Goal: Task Accomplishment & Management: Use online tool/utility

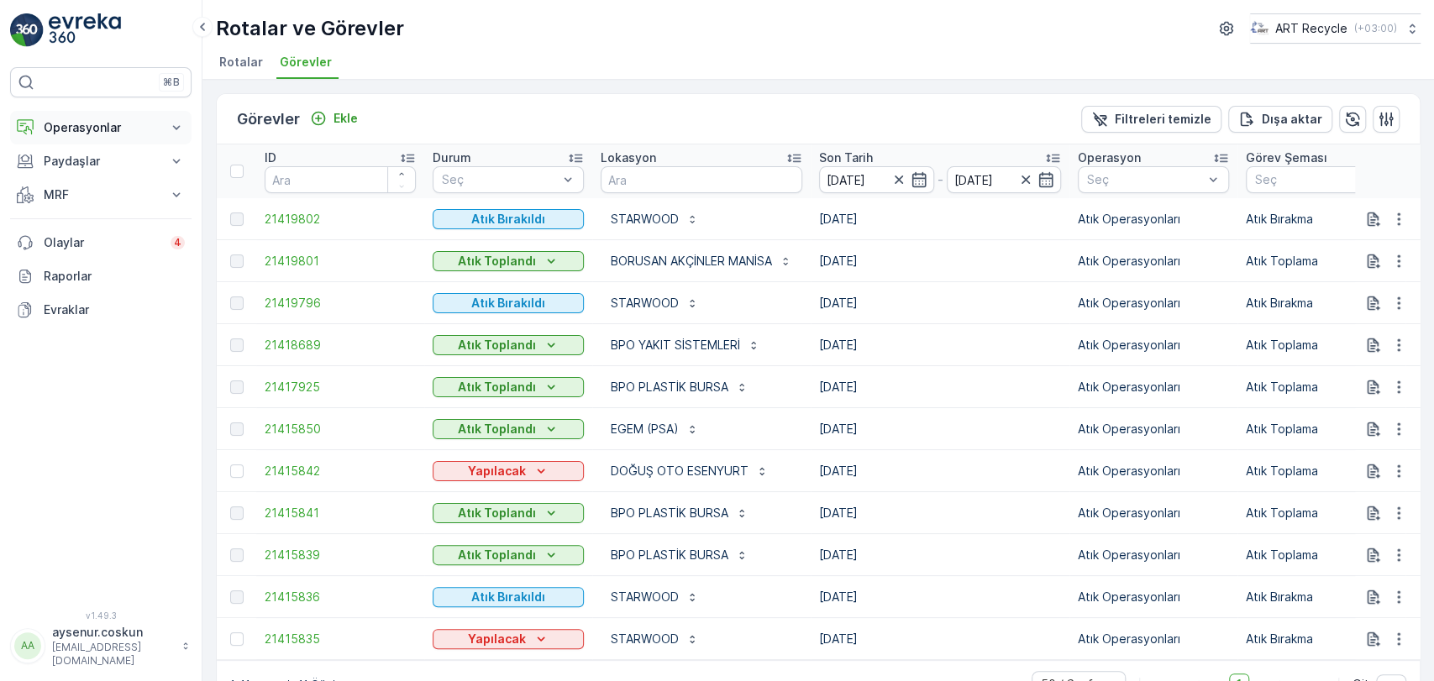
click at [112, 111] on button "Operasyonlar" at bounding box center [100, 128] width 181 height 34
click at [130, 180] on link "Planlama" at bounding box center [113, 180] width 155 height 24
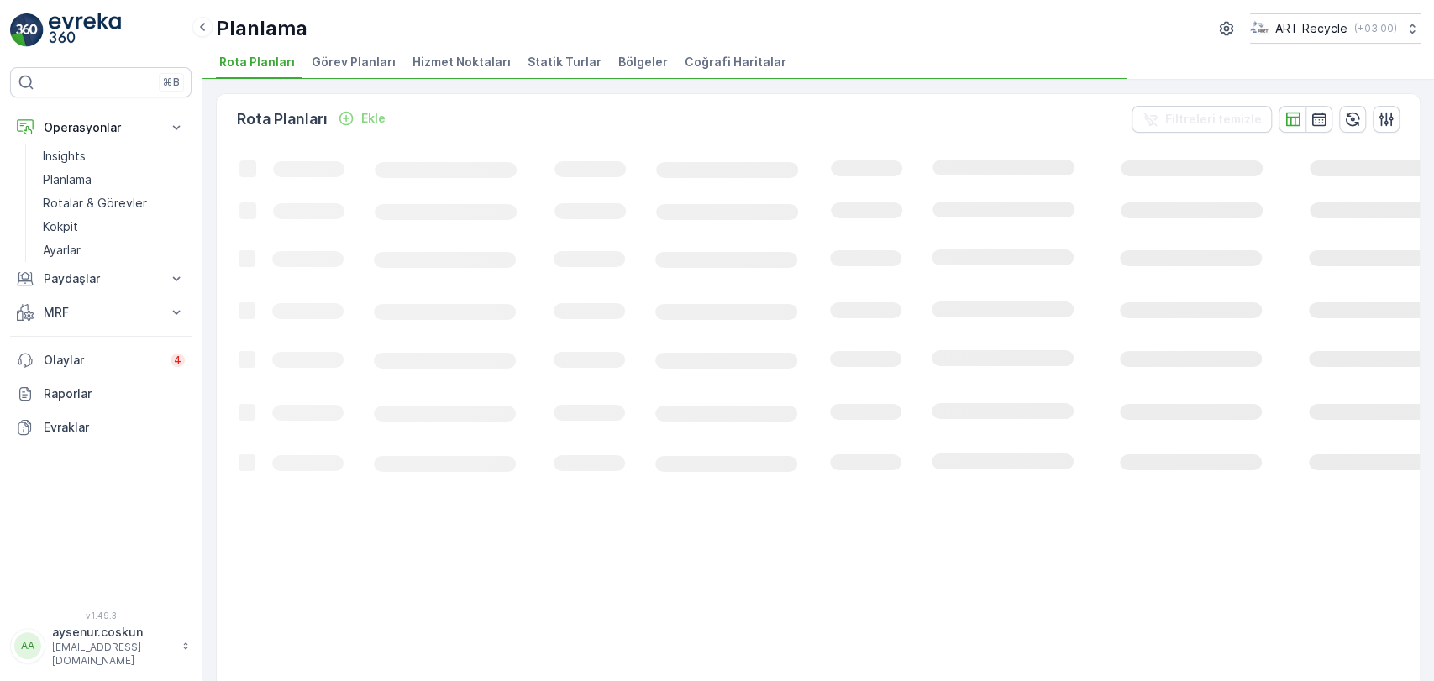
click at [489, 67] on span "Hizmet Noktaları" at bounding box center [462, 62] width 98 height 17
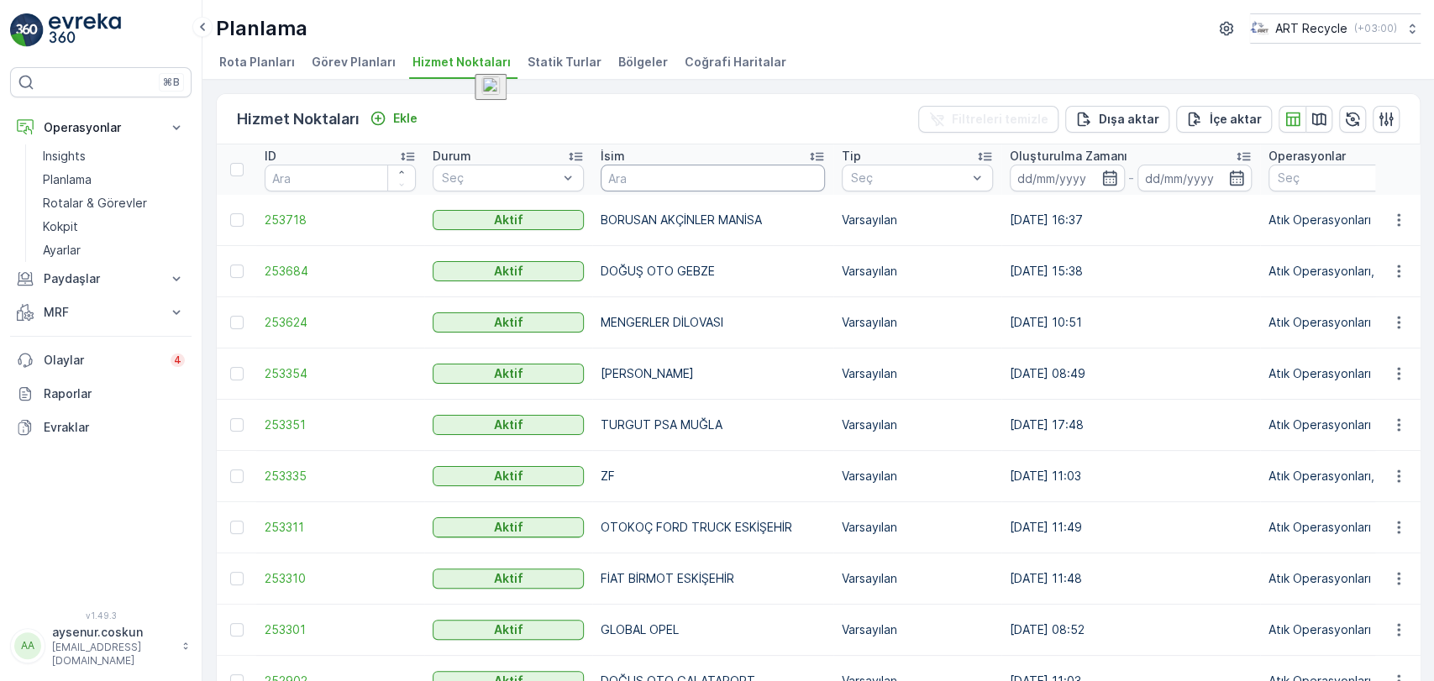
click at [652, 181] on input "text" at bounding box center [713, 178] width 224 height 27
type input "MEZCAR"
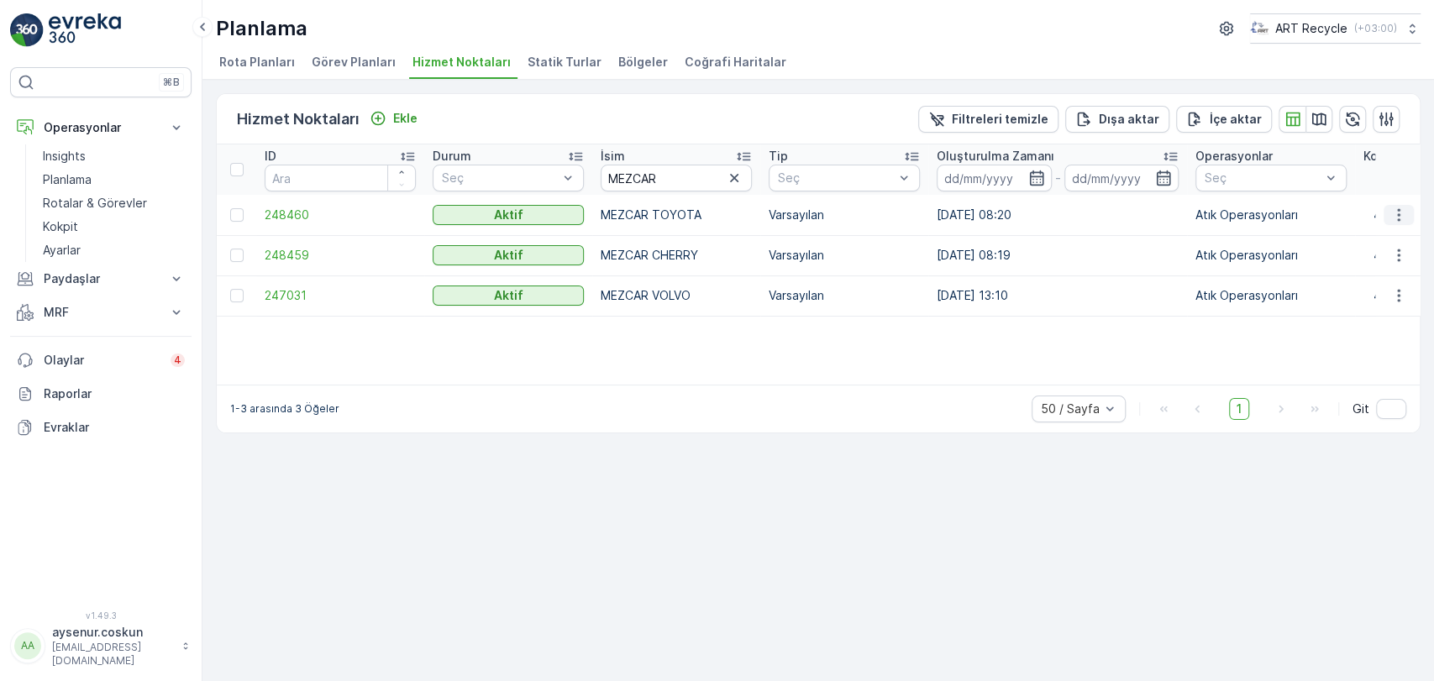
click at [1402, 211] on icon "button" at bounding box center [1399, 215] width 17 height 17
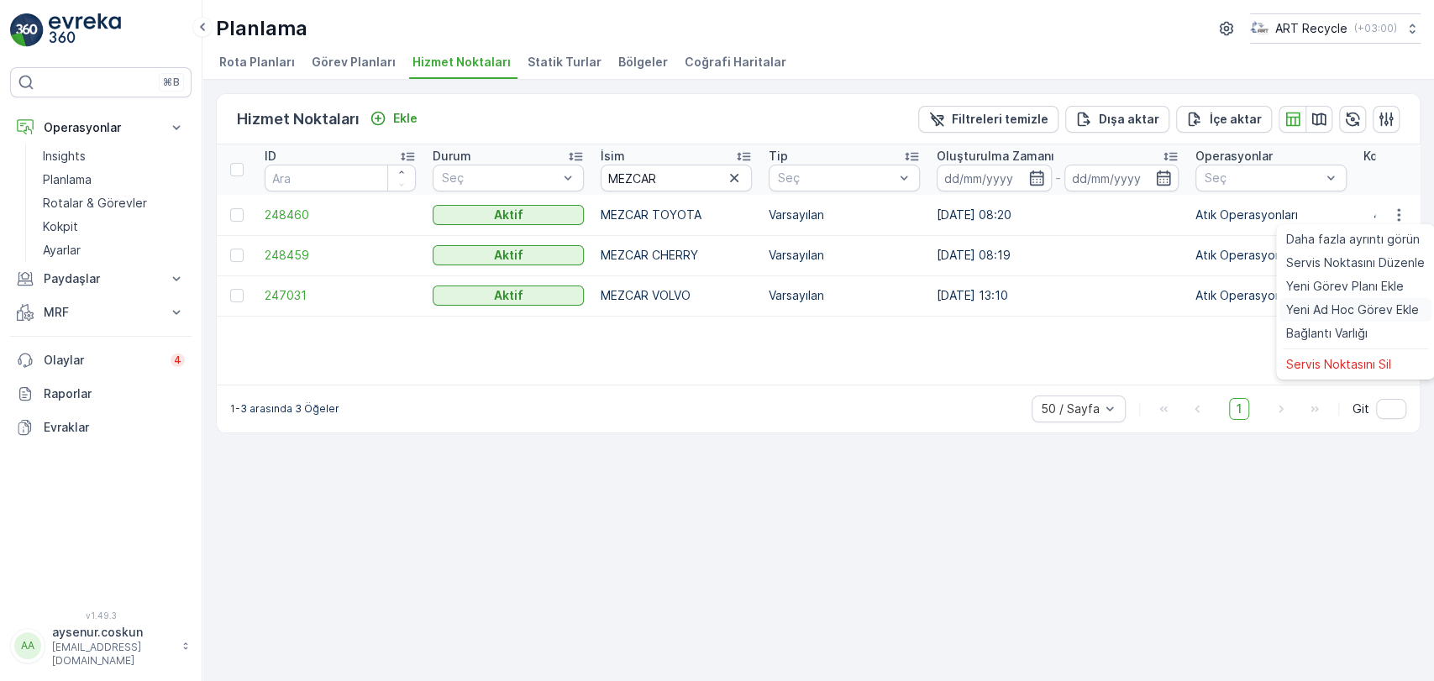
click at [1350, 307] on span "Yeni Ad Hoc Görev Ekle" at bounding box center [1352, 310] width 133 height 17
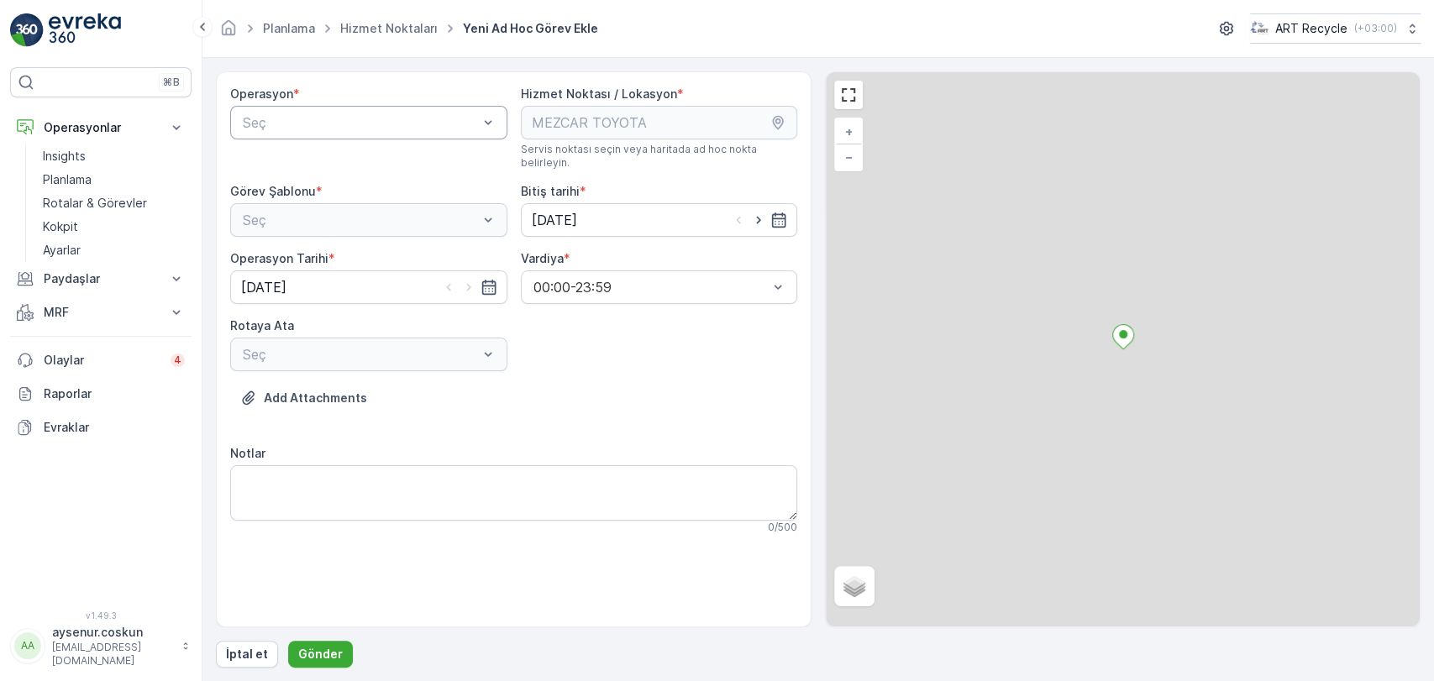
click at [325, 136] on div "Seç" at bounding box center [368, 123] width 277 height 34
click at [323, 166] on span "Atık Operasyonları" at bounding box center [296, 163] width 112 height 15
click at [317, 203] on div "Seç" at bounding box center [368, 220] width 277 height 34
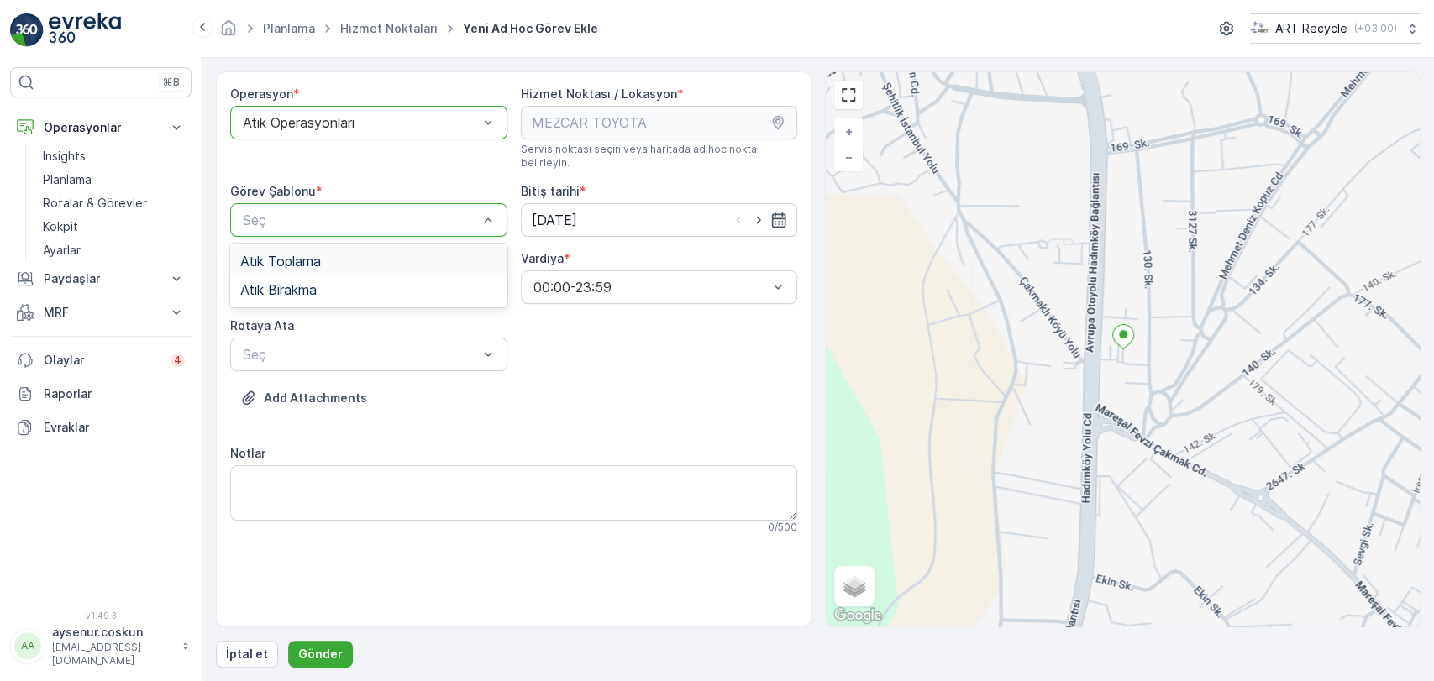
click at [313, 255] on span "Atık Toplama" at bounding box center [280, 261] width 81 height 15
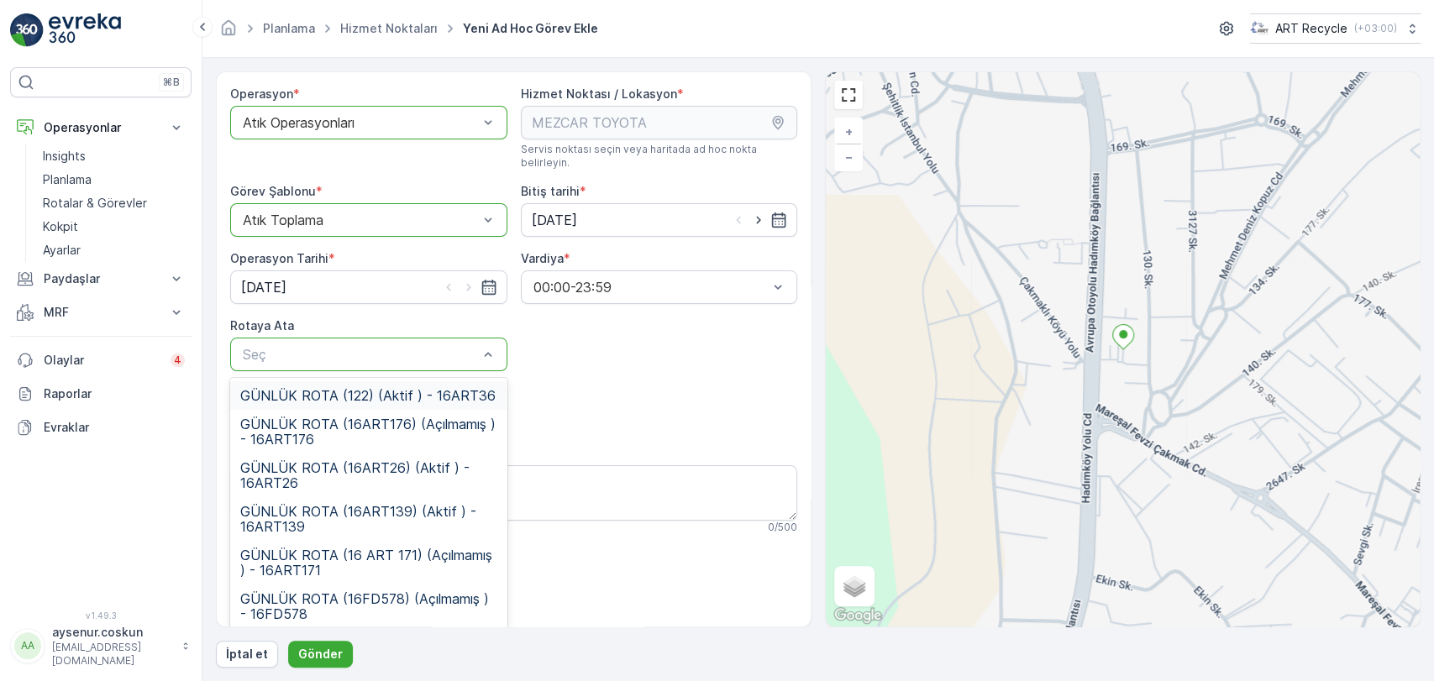
click at [407, 381] on div "GÜNLÜK ROTA (122) (Aktif ) - 16ART36" at bounding box center [368, 395] width 277 height 29
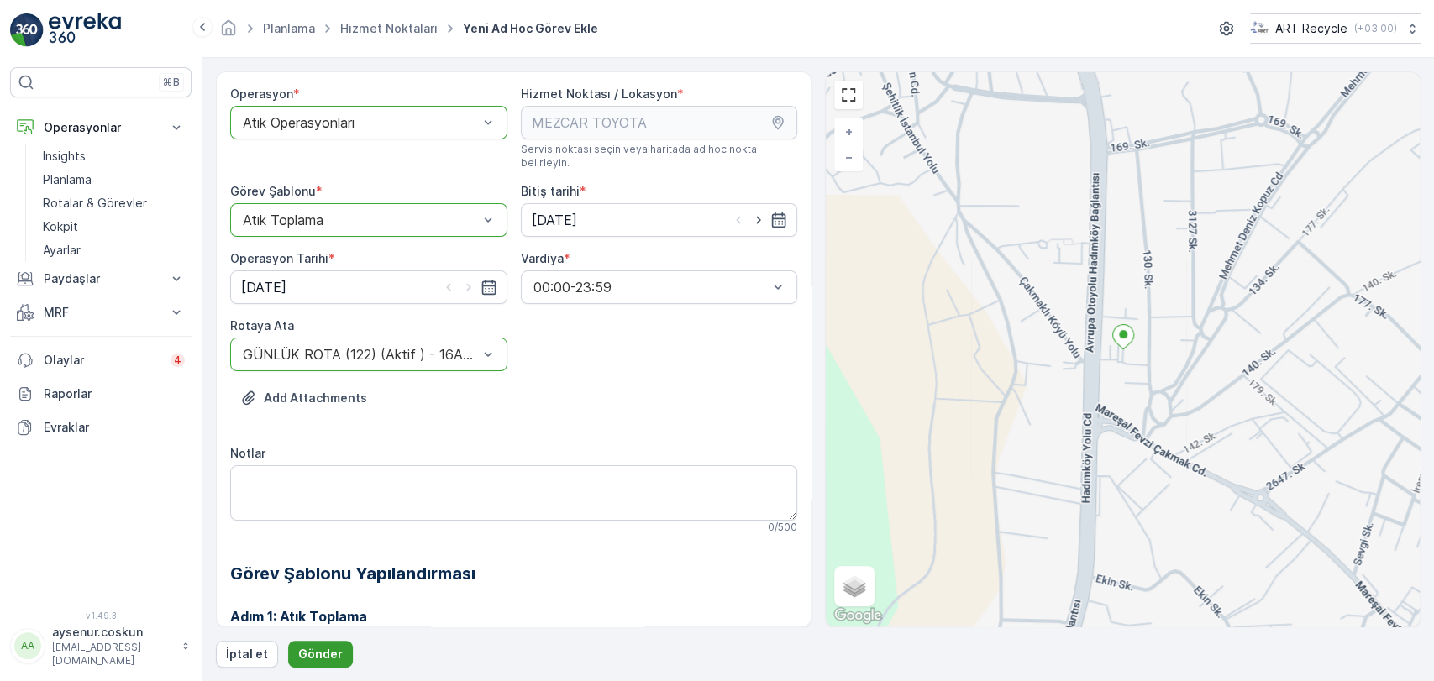
click at [336, 658] on p "Gönder" at bounding box center [320, 654] width 45 height 17
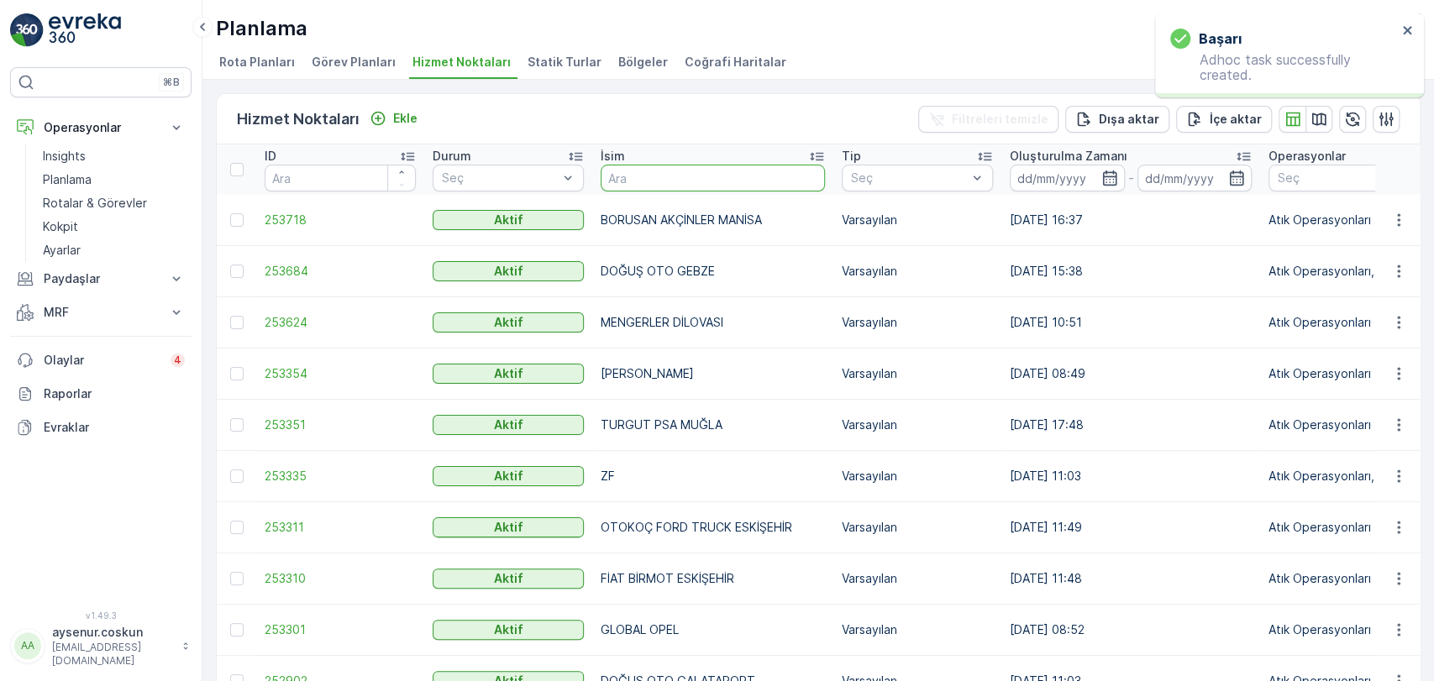
click at [648, 176] on input "text" at bounding box center [713, 178] width 224 height 27
type input "ERSU"
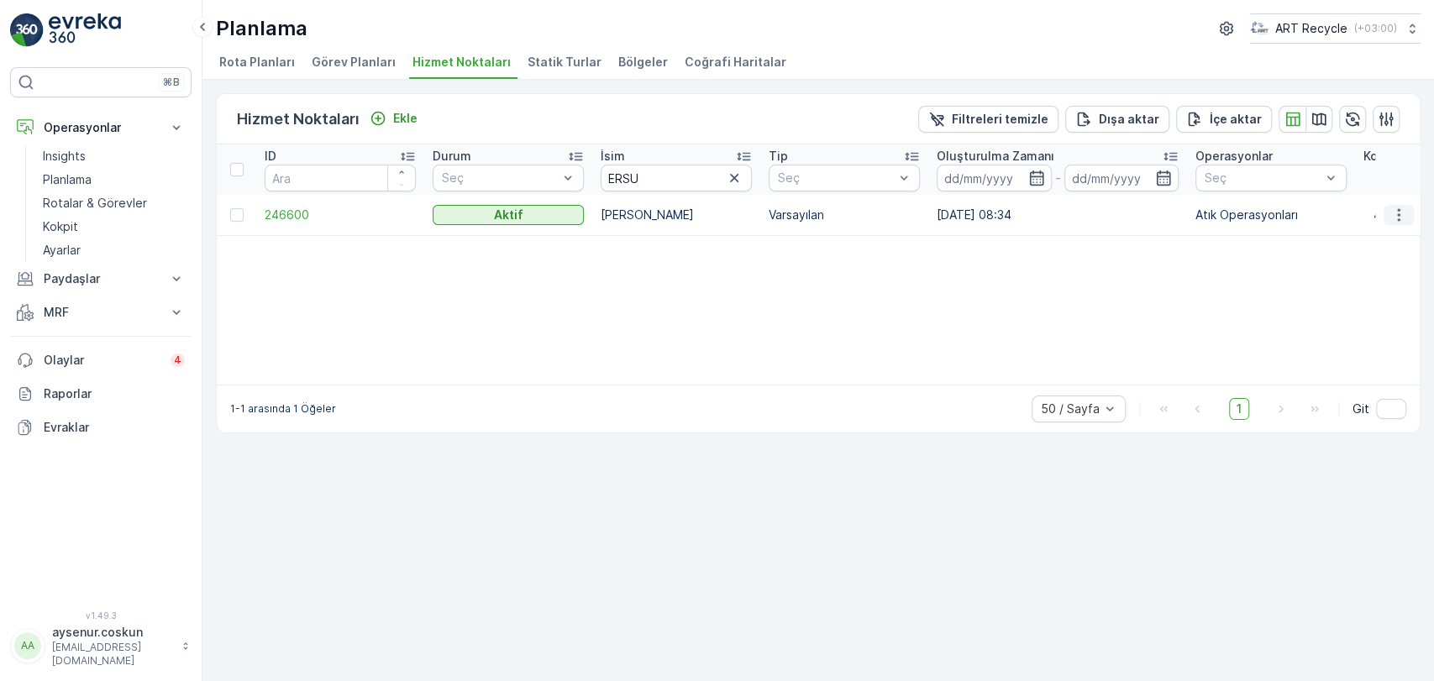
click at [1402, 221] on icon "button" at bounding box center [1399, 215] width 17 height 17
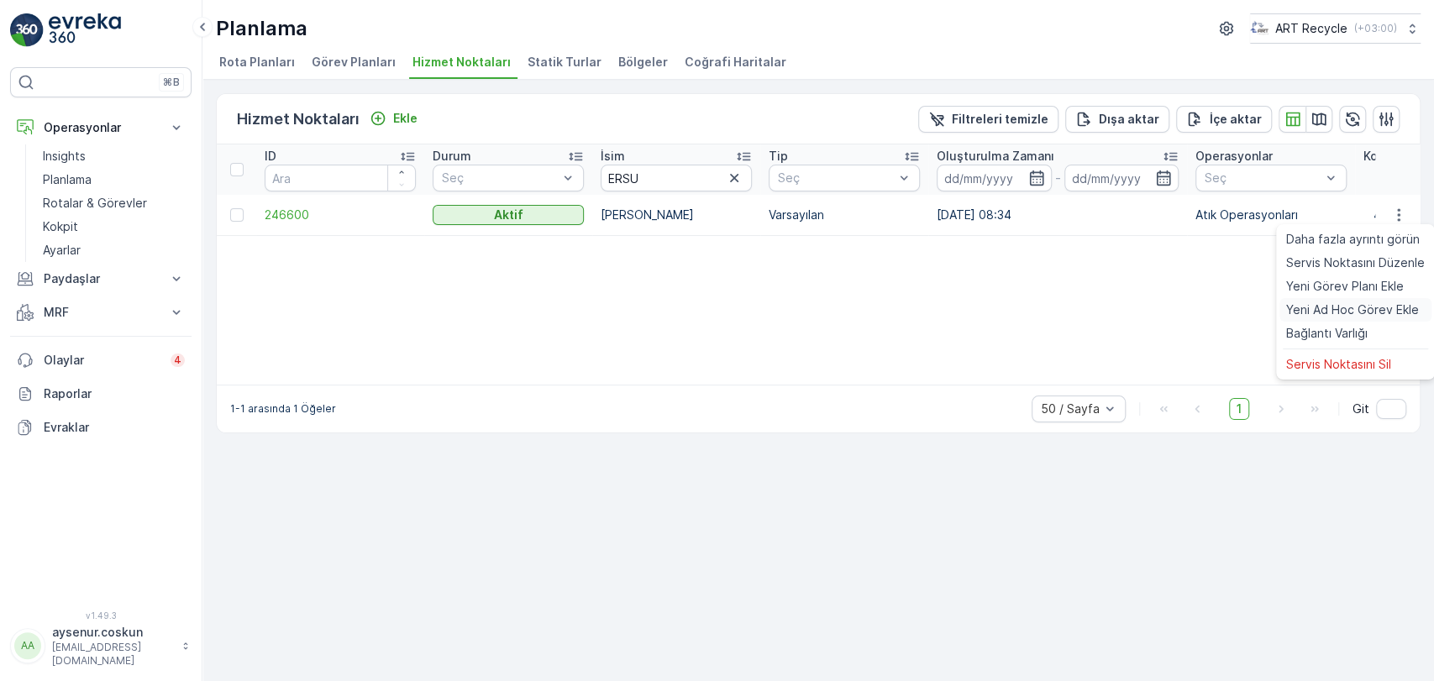
click at [1377, 302] on span "Yeni Ad Hoc Görev Ekle" at bounding box center [1352, 310] width 133 height 17
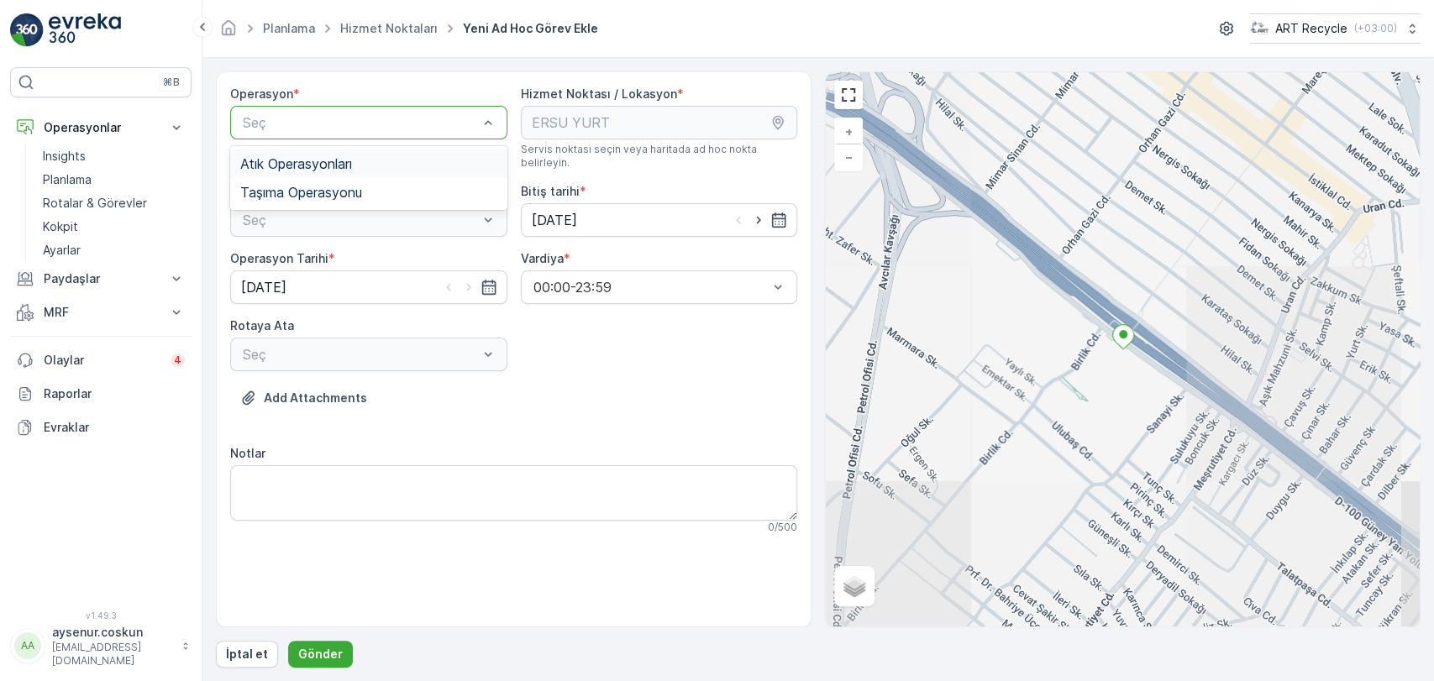
click at [318, 162] on span "Atık Operasyonları" at bounding box center [296, 163] width 112 height 15
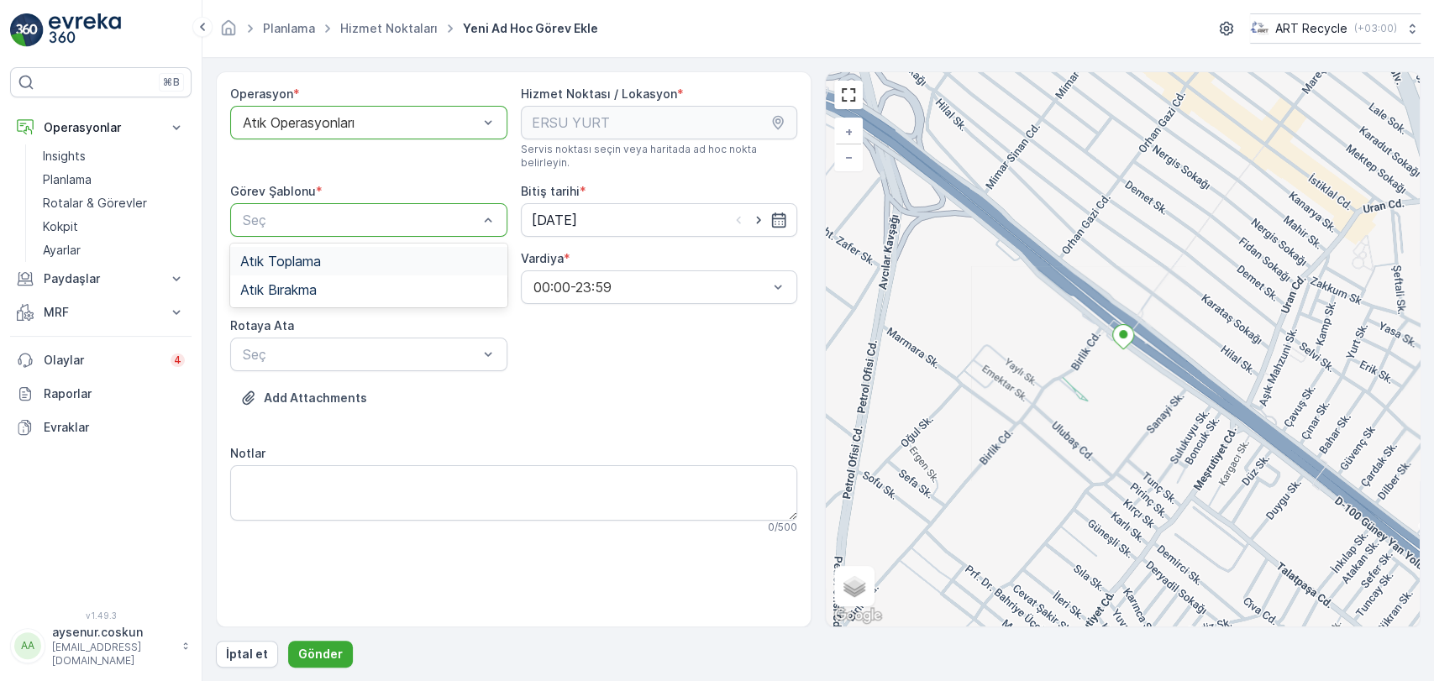
click at [336, 254] on div "Atık Toplama" at bounding box center [368, 261] width 257 height 15
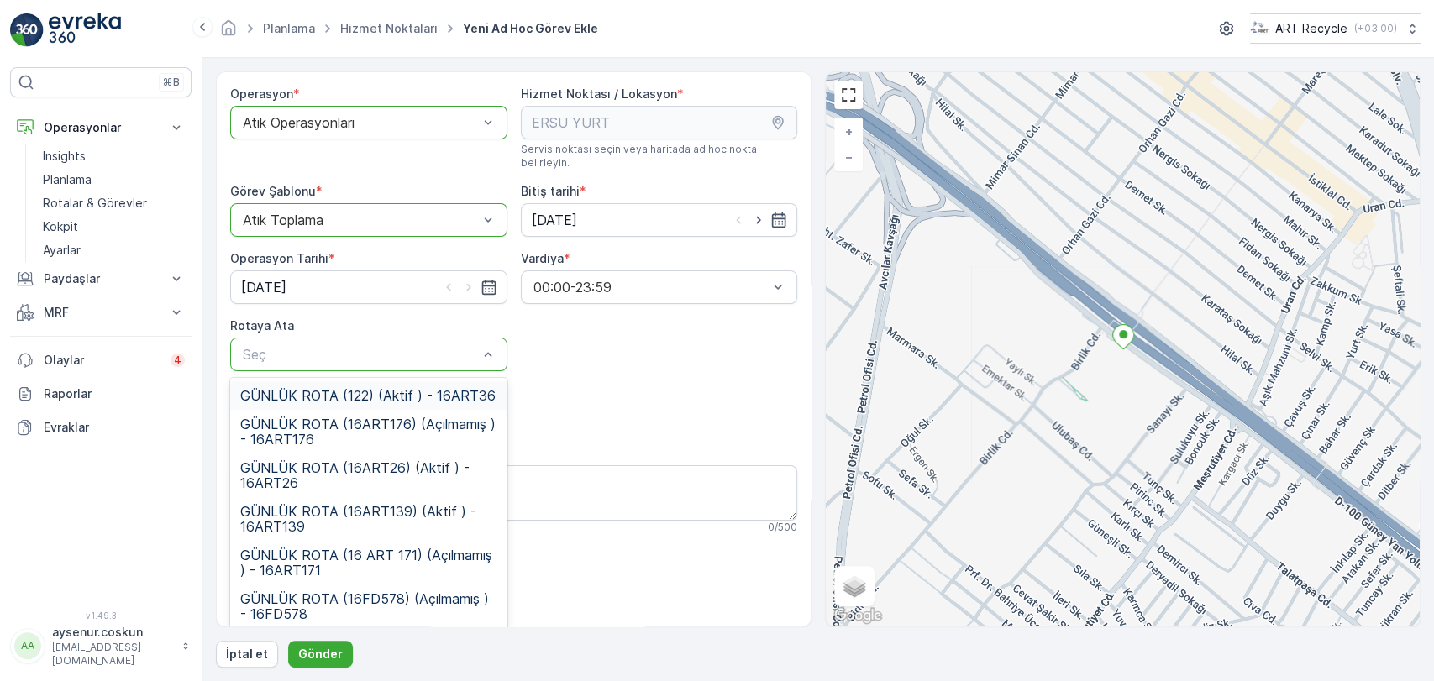
click at [354, 388] on span "GÜNLÜK ROTA (122) (Aktif ) - 16ART36" at bounding box center [367, 395] width 255 height 15
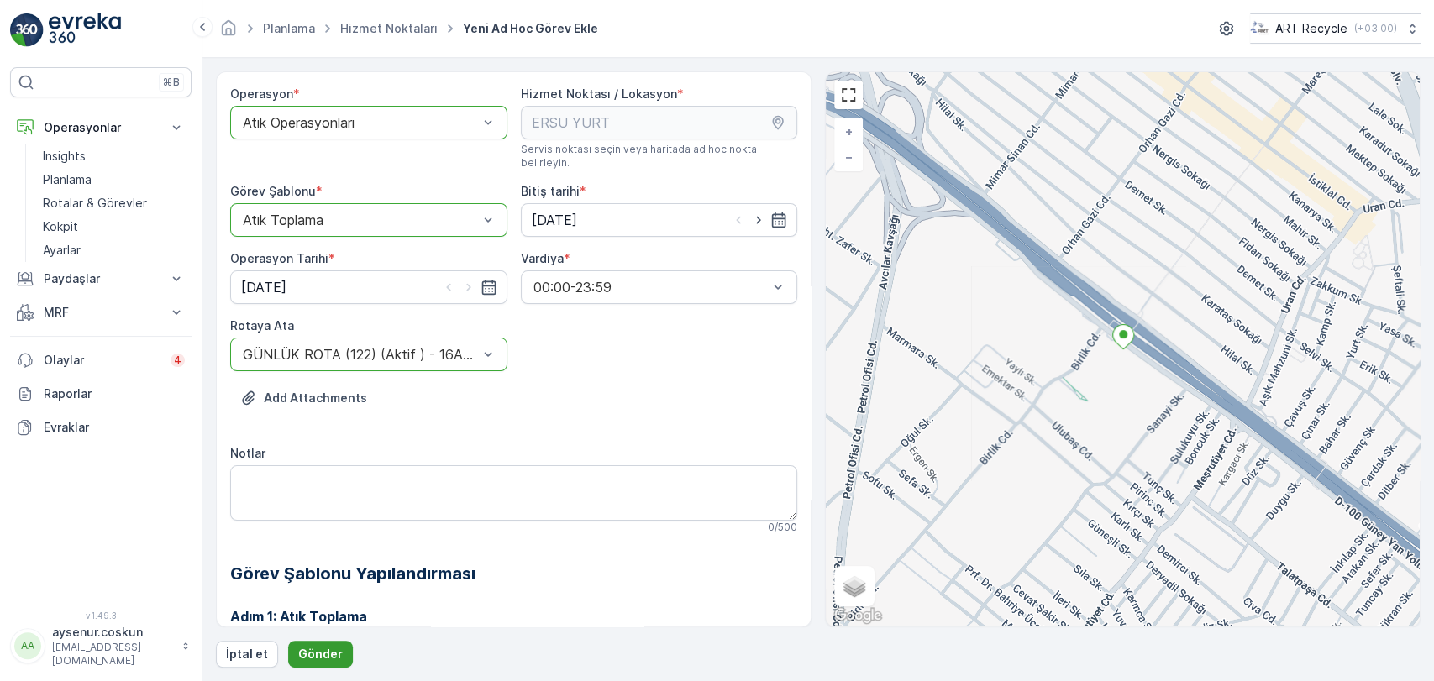
click at [313, 655] on p "Gönder" at bounding box center [320, 654] width 45 height 17
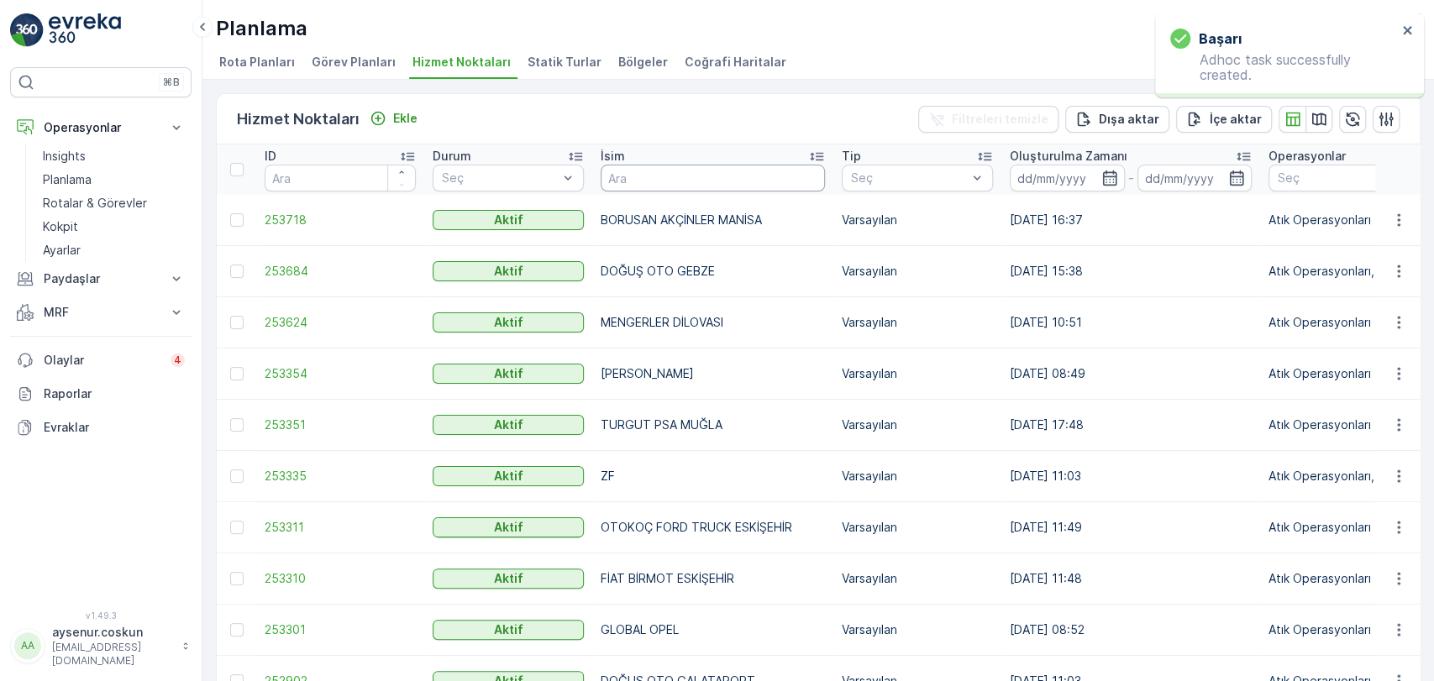
click at [651, 182] on input "text" at bounding box center [713, 178] width 224 height 27
type input "AVCIL"
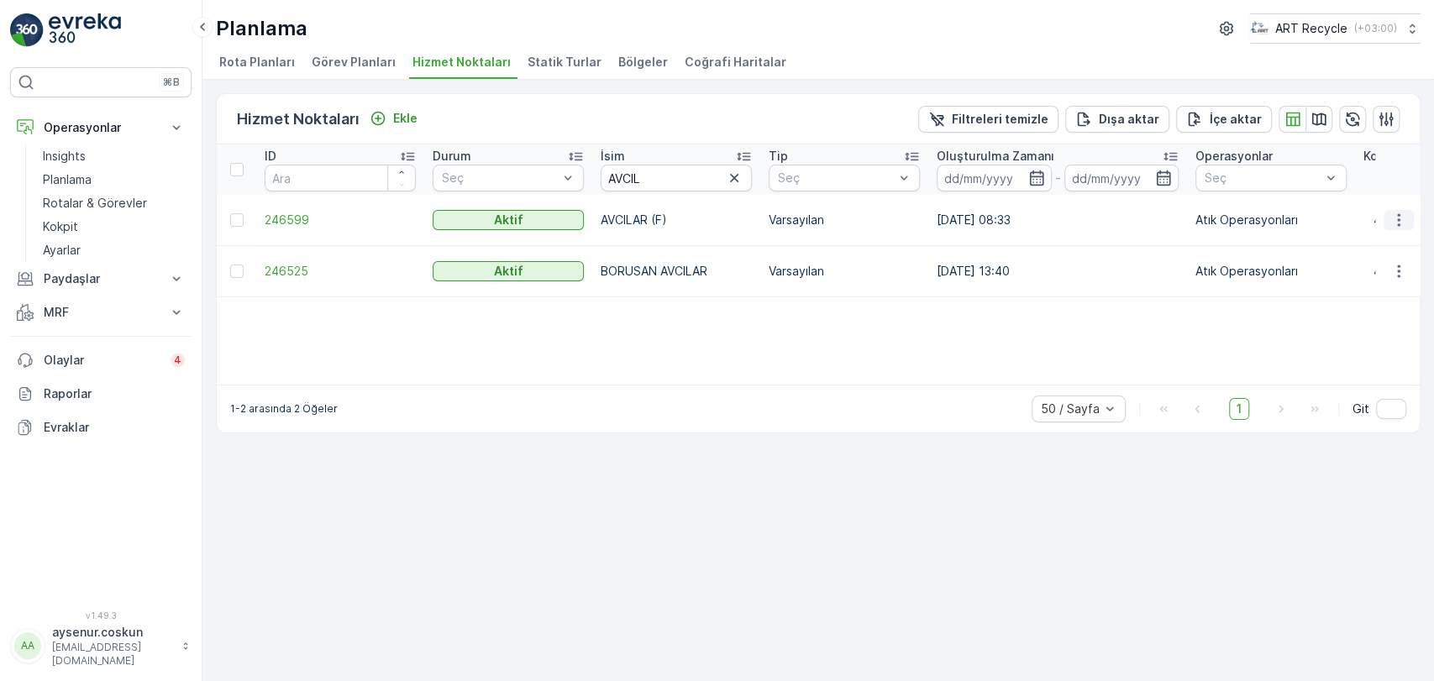
click at [1404, 212] on icon "button" at bounding box center [1399, 220] width 17 height 17
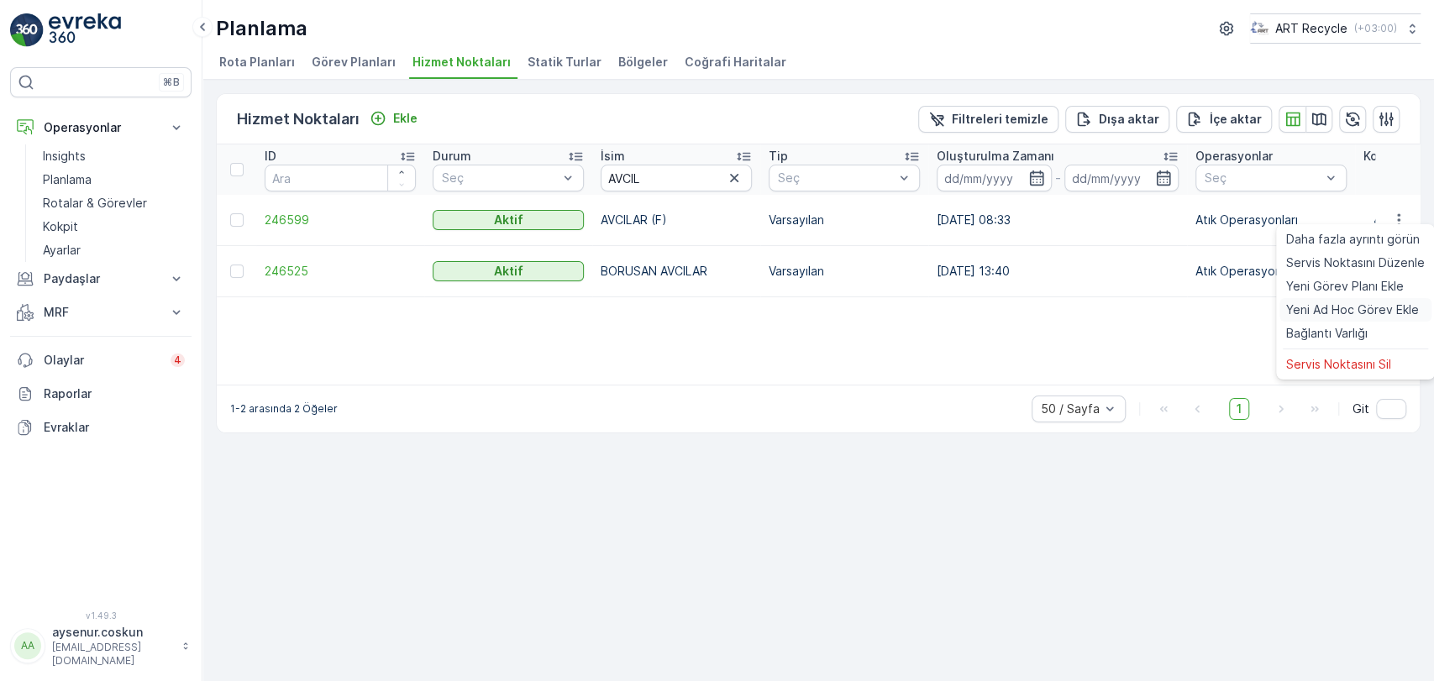
click at [1349, 314] on span "Yeni Ad Hoc Görev Ekle" at bounding box center [1352, 310] width 133 height 17
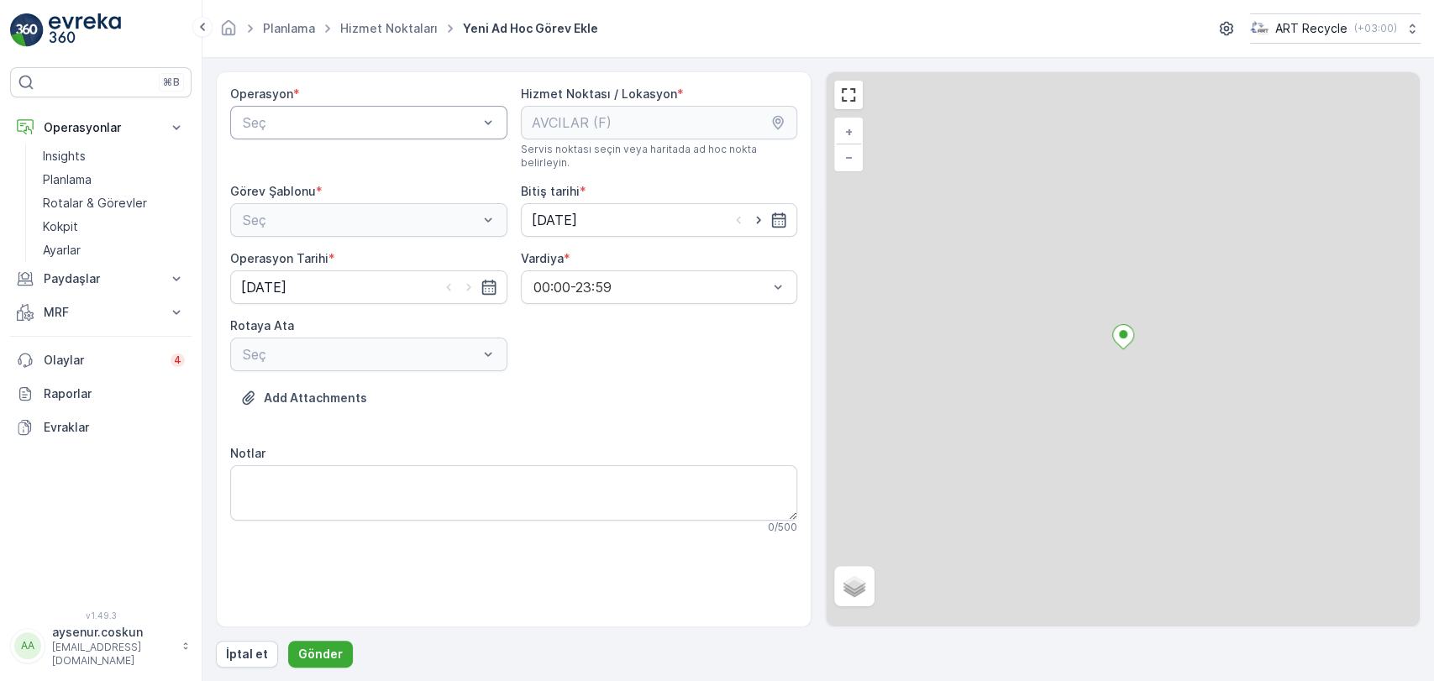
click at [423, 134] on div "Seç" at bounding box center [368, 123] width 277 height 34
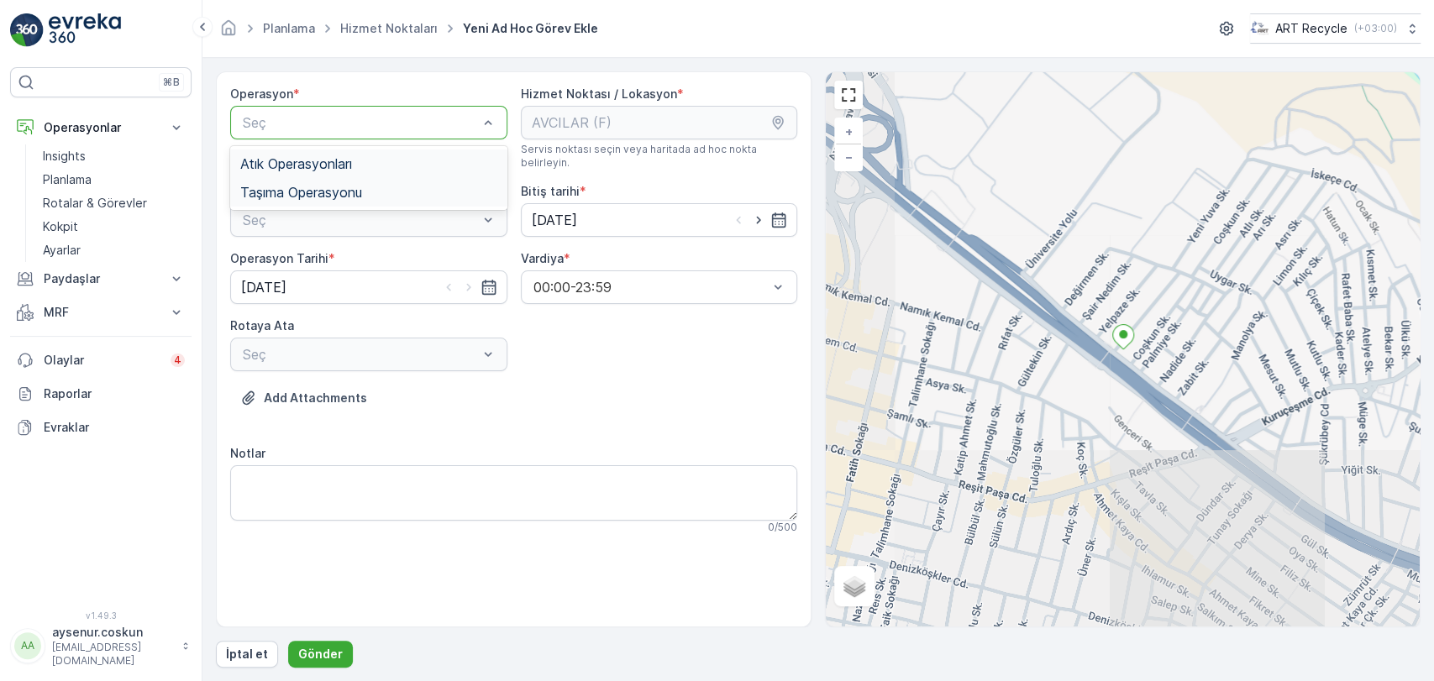
click at [407, 169] on div "Atık Operasyonları" at bounding box center [368, 163] width 257 height 15
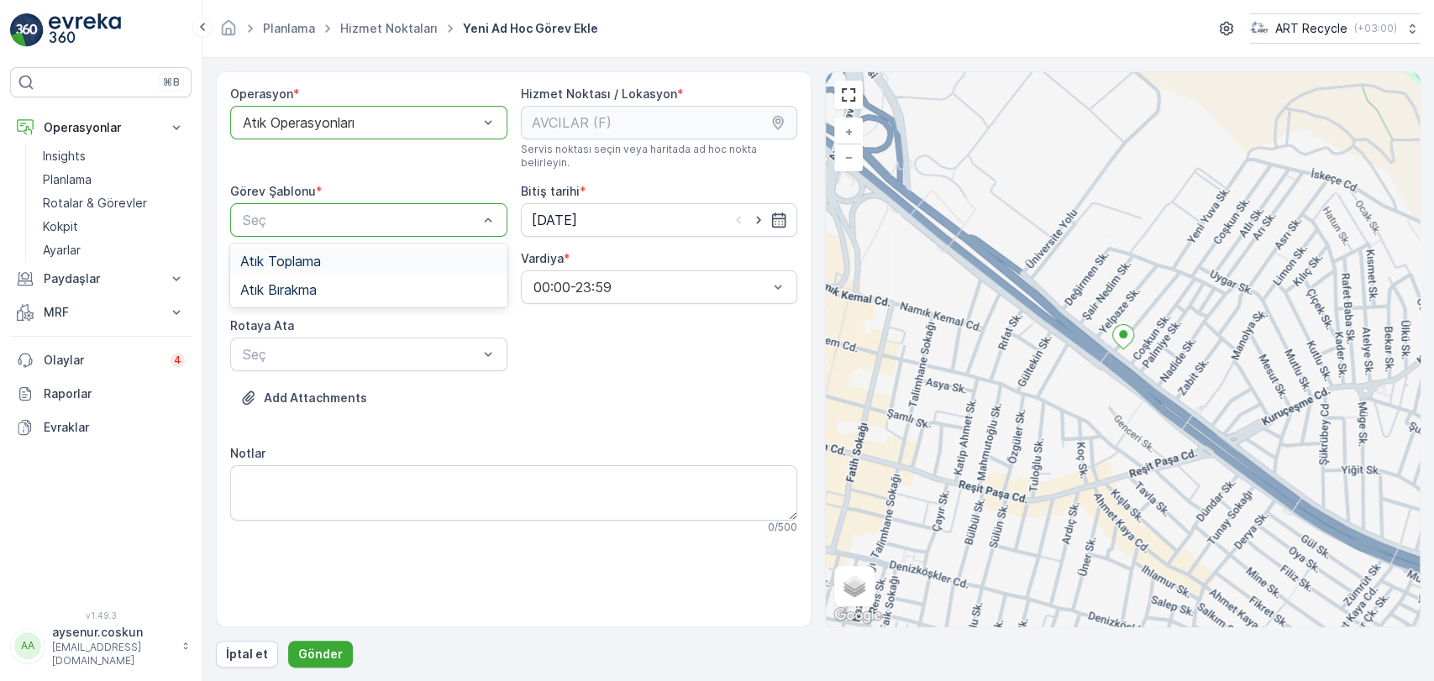
click at [357, 254] on div "Atık Toplama" at bounding box center [368, 261] width 257 height 15
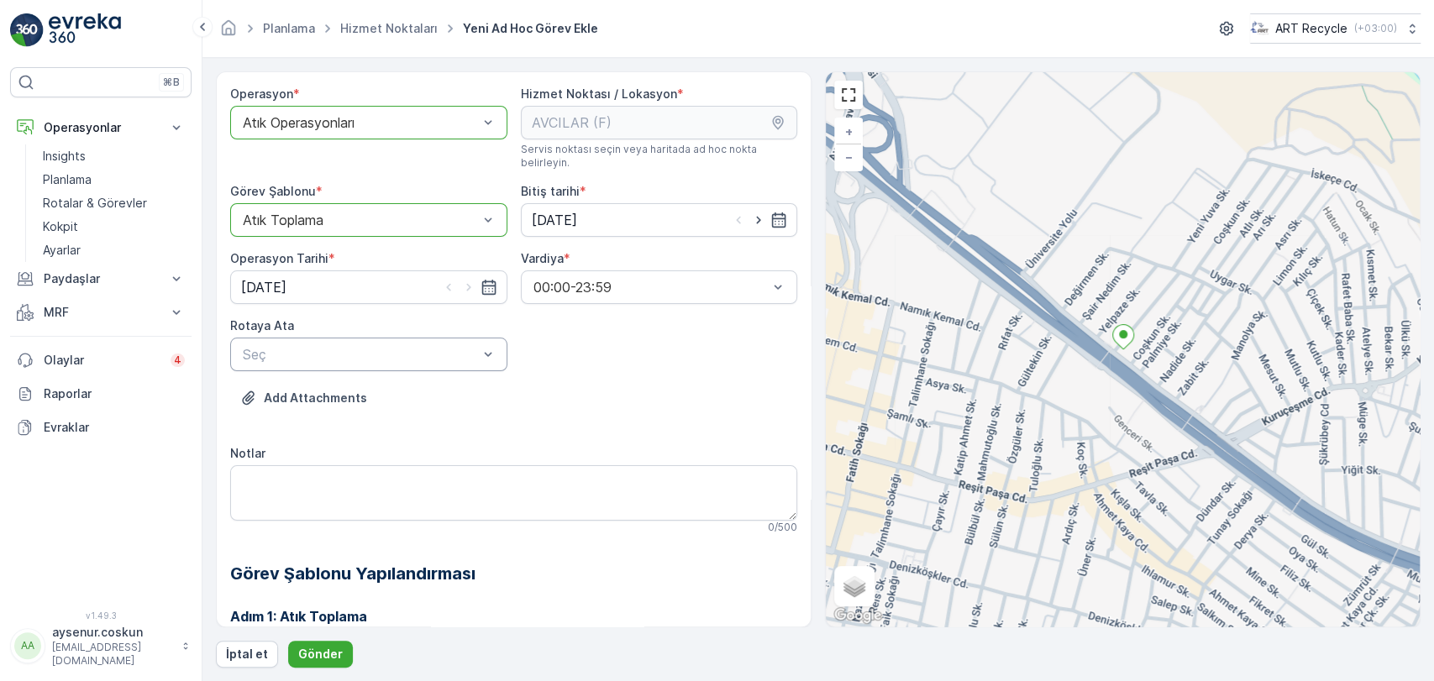
click at [359, 355] on div "Seç" at bounding box center [368, 355] width 277 height 34
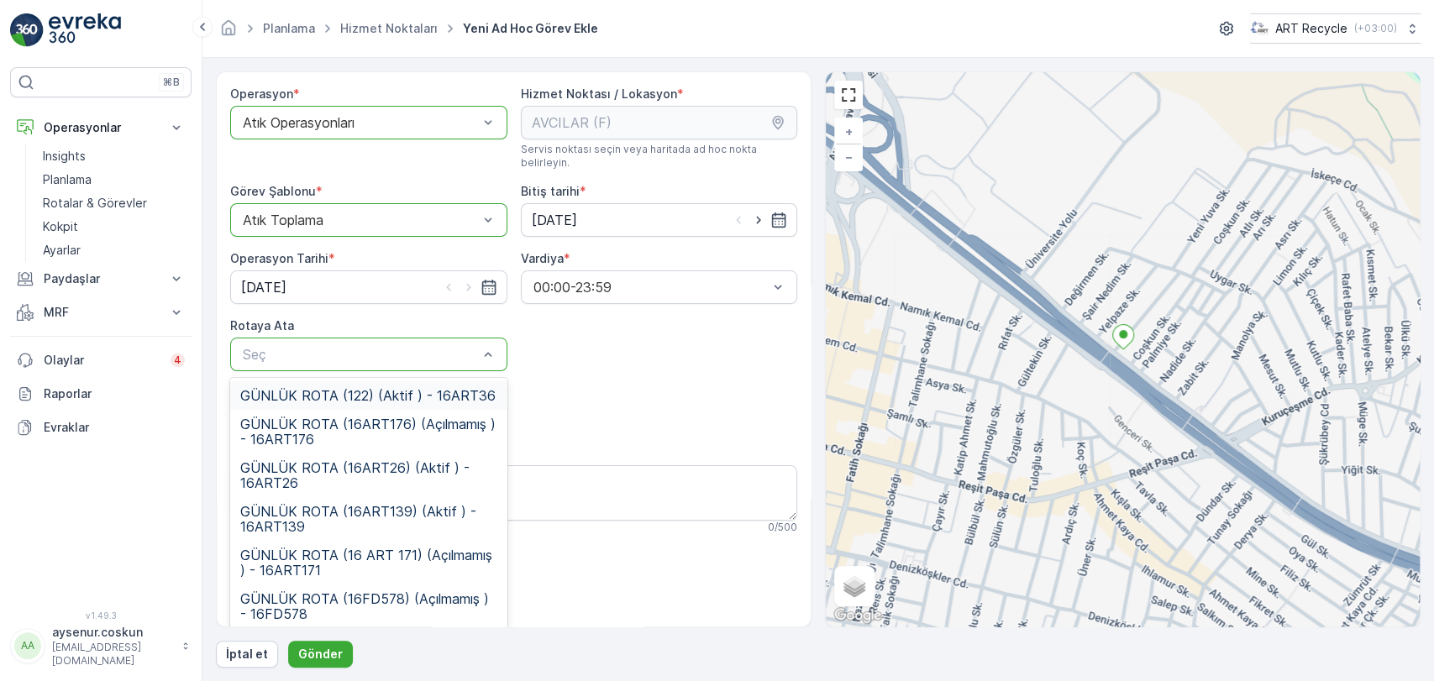
click at [410, 388] on span "GÜNLÜK ROTA (122) (Aktif ) - 16ART36" at bounding box center [367, 395] width 255 height 15
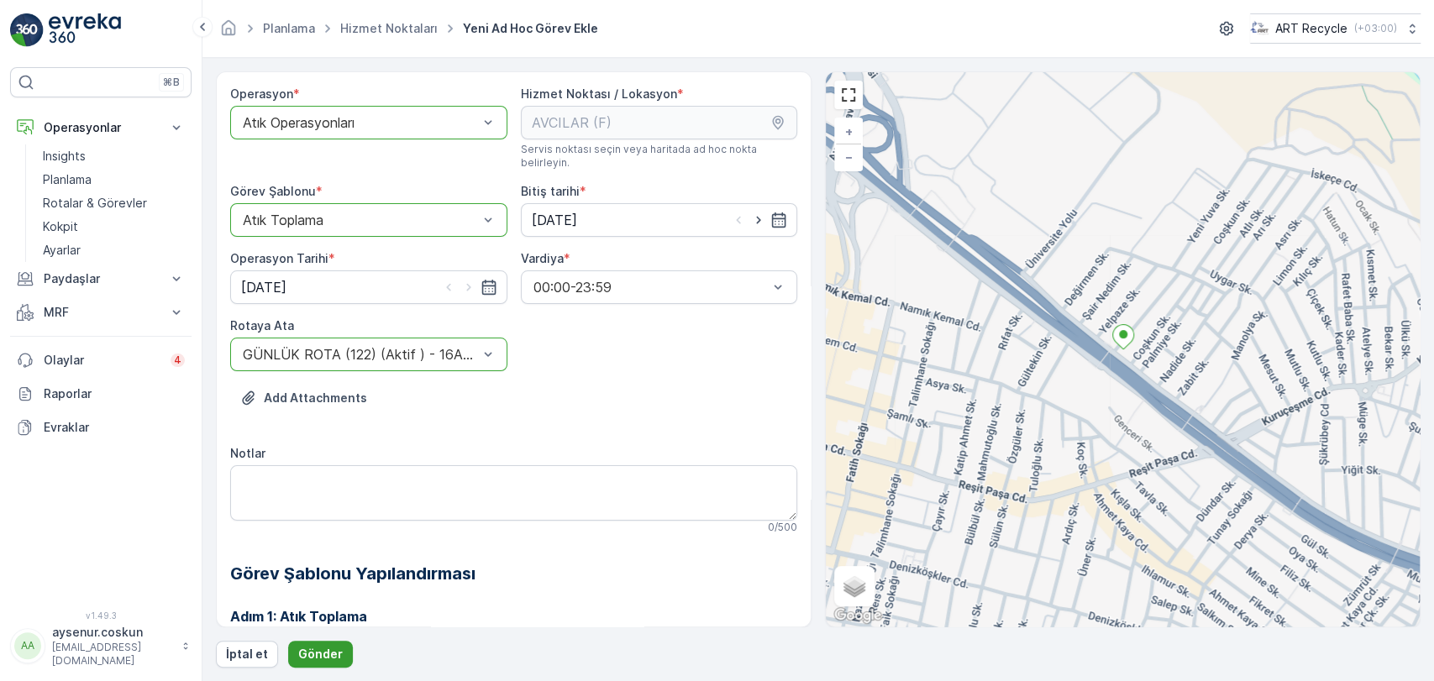
click at [320, 644] on button "Gönder" at bounding box center [320, 654] width 65 height 27
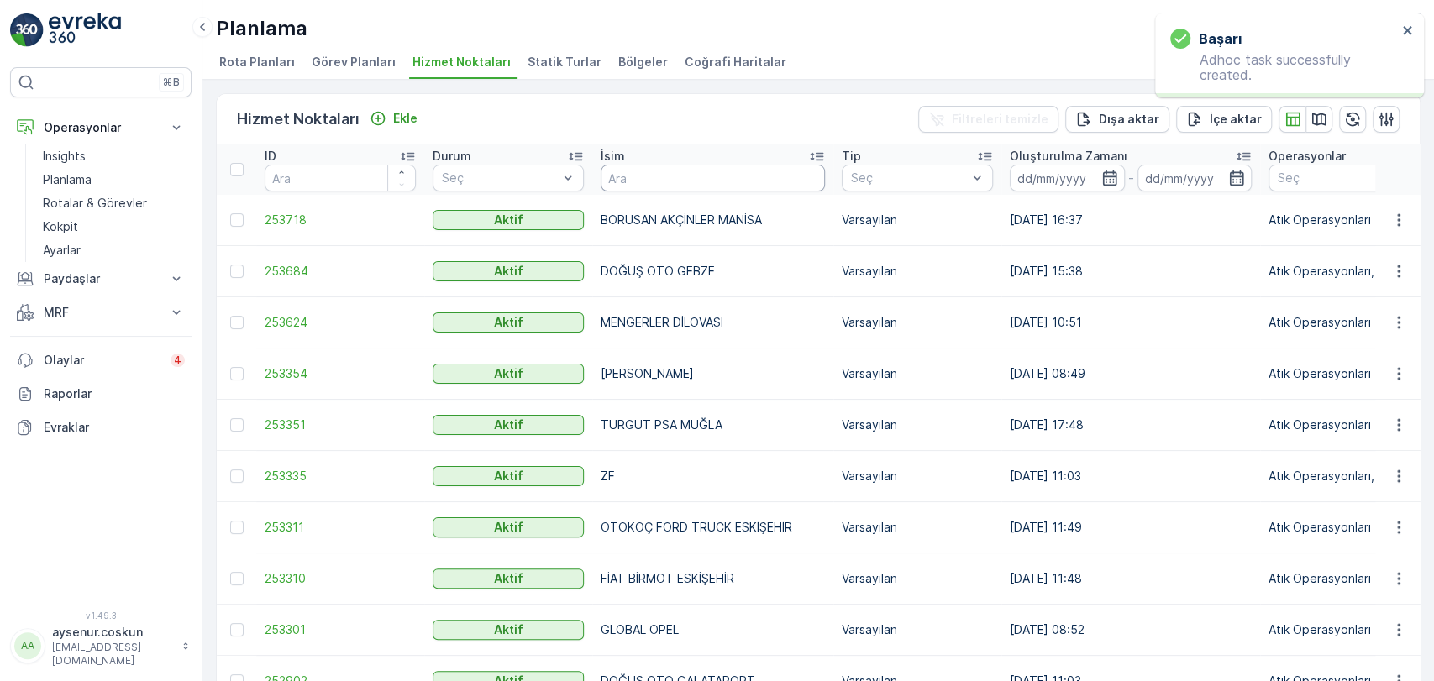
click at [720, 176] on input "text" at bounding box center [713, 178] width 224 height 27
type input "[PERSON_NAME]"
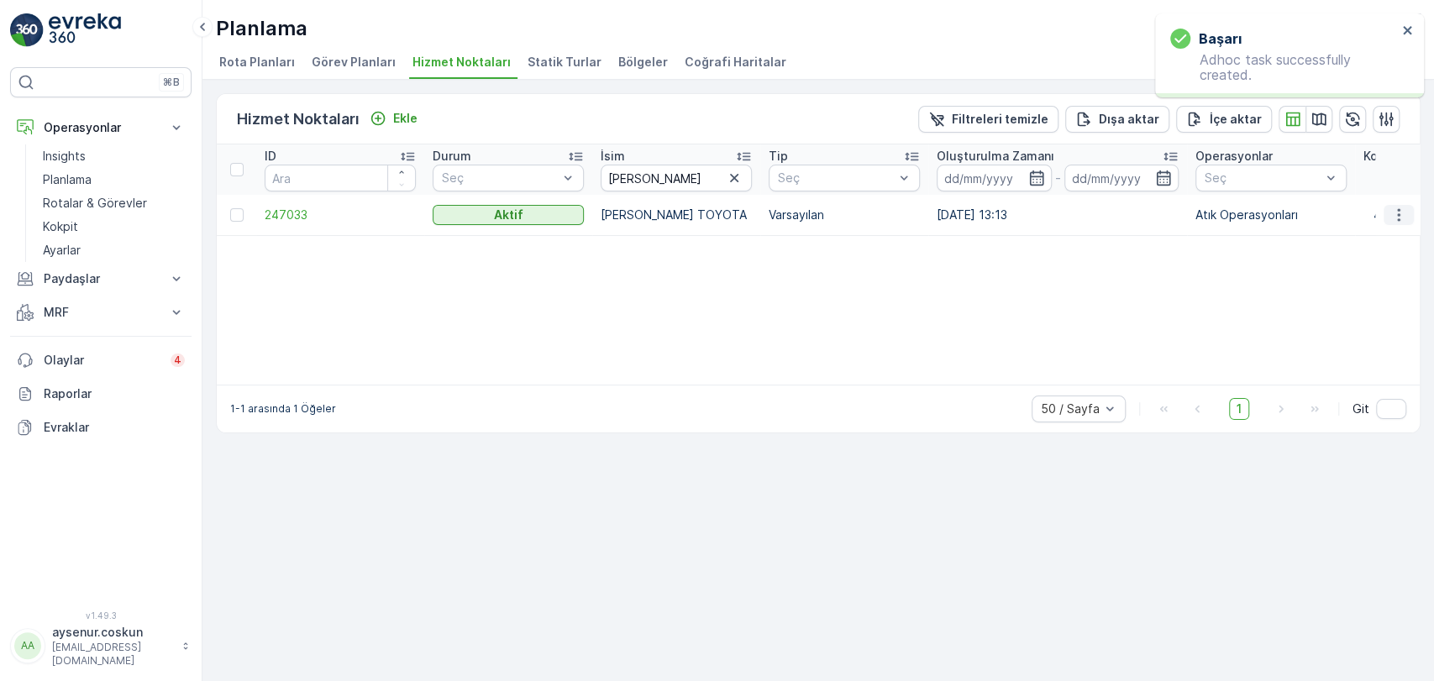
click at [1395, 216] on icon "button" at bounding box center [1399, 215] width 17 height 17
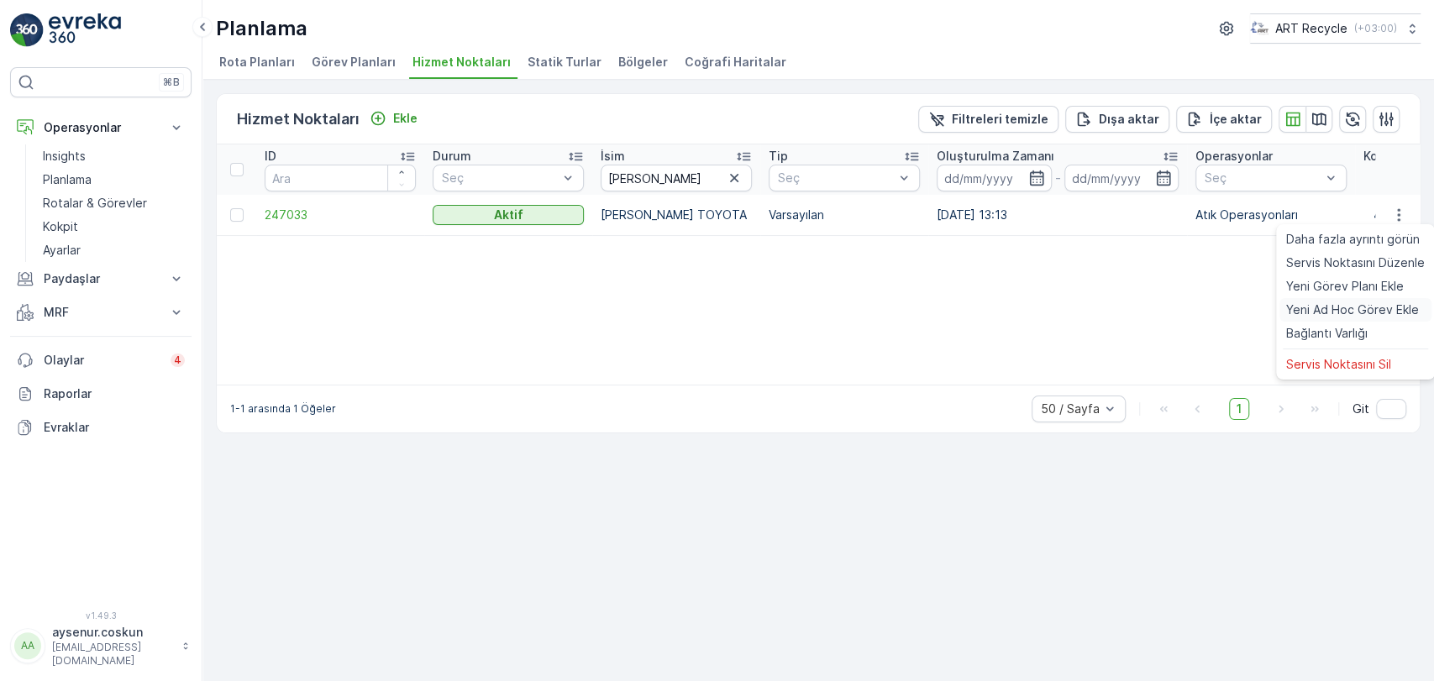
click at [1365, 318] on span "Yeni Ad Hoc Görev Ekle" at bounding box center [1352, 310] width 133 height 17
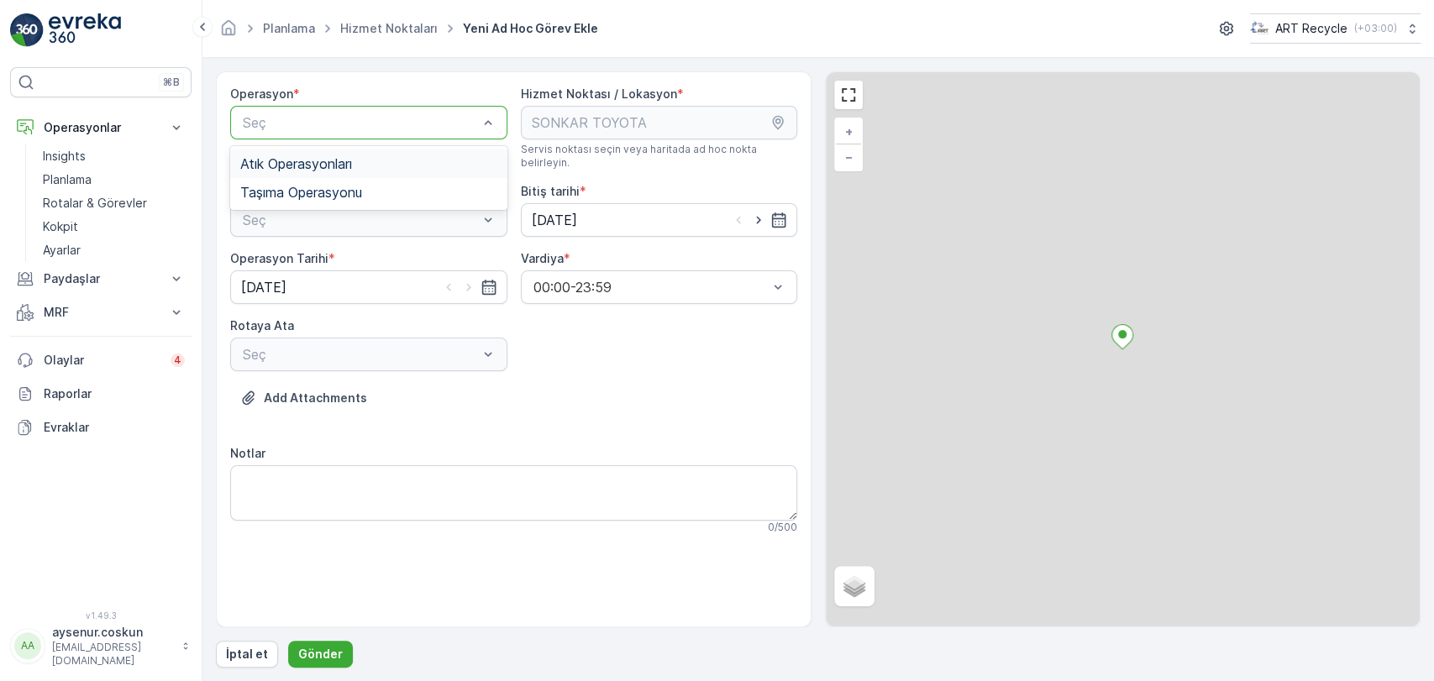
click at [389, 151] on div "Atık Operasyonları" at bounding box center [368, 164] width 277 height 29
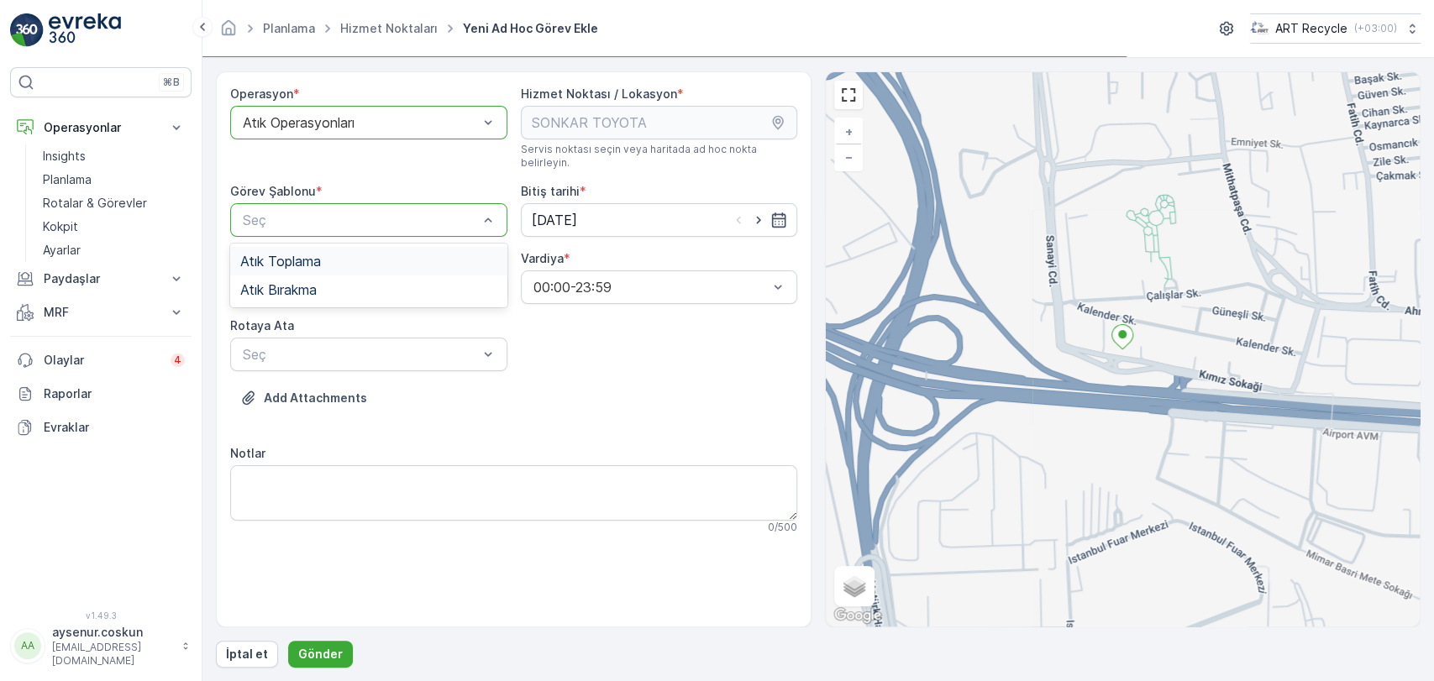
click at [403, 254] on div "Atık Toplama" at bounding box center [368, 261] width 257 height 15
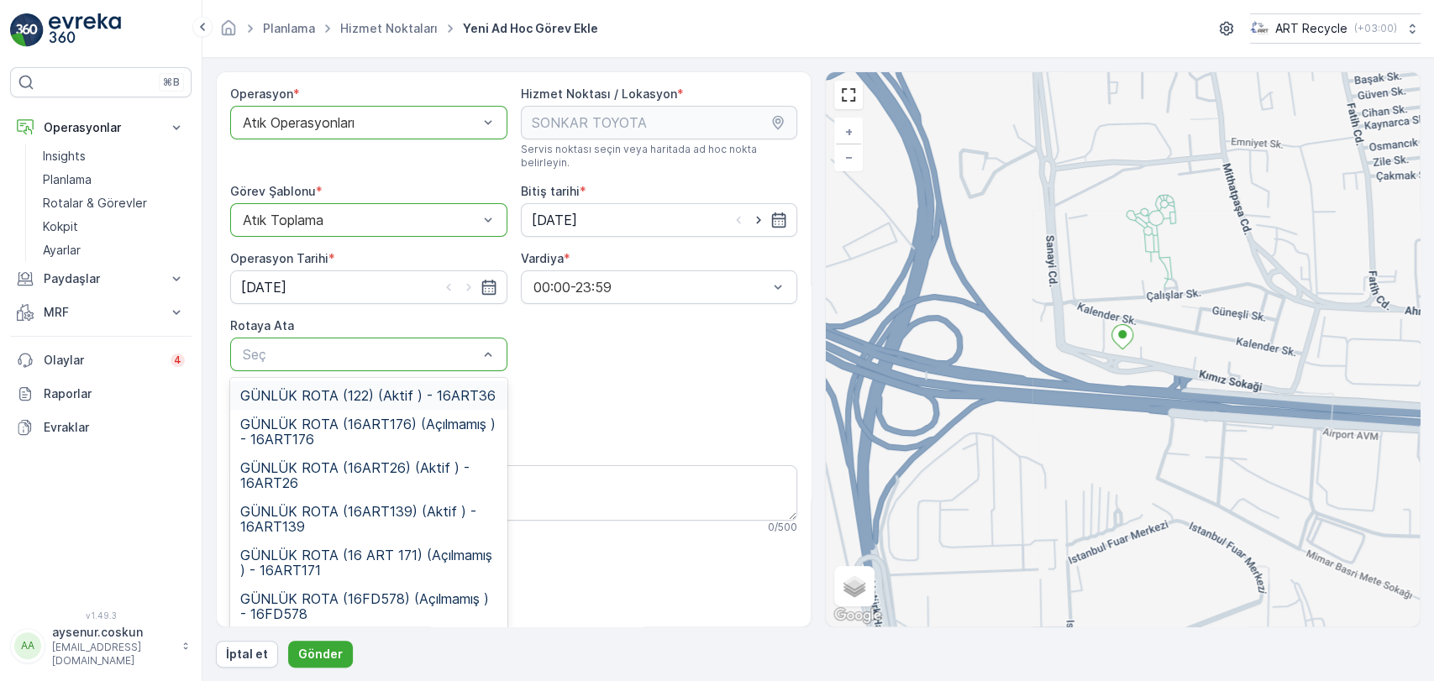
click at [400, 389] on span "GÜNLÜK ROTA (122) (Aktif ) - 16ART36" at bounding box center [367, 395] width 255 height 15
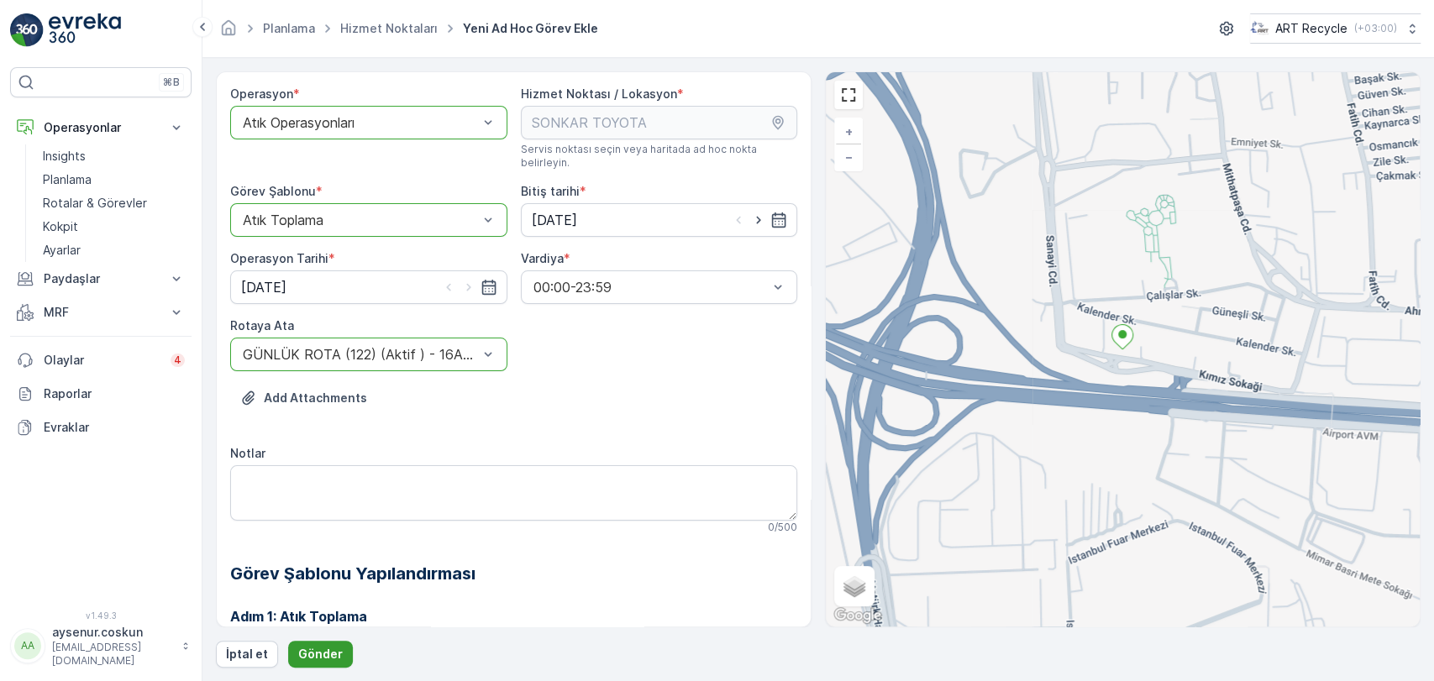
click at [303, 663] on button "Gönder" at bounding box center [320, 654] width 65 height 27
